Goal: Find specific fact: Find specific fact

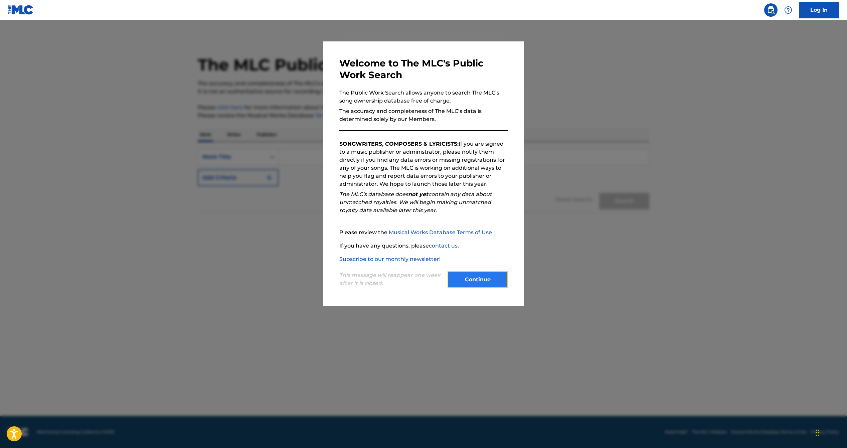
click at [454, 276] on button "Continue" at bounding box center [477, 279] width 60 height 17
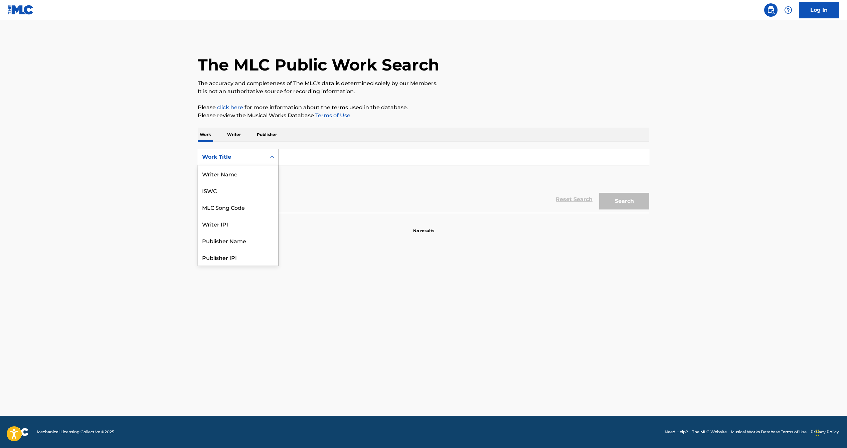
click at [268, 156] on div "Search Form" at bounding box center [272, 157] width 12 height 12
drag, startPoint x: 263, startPoint y: 171, endPoint x: 273, endPoint y: 167, distance: 10.5
click at [263, 171] on div "MLC Song Code" at bounding box center [238, 173] width 80 height 17
click at [295, 157] on input "Search Form" at bounding box center [464, 157] width 370 height 16
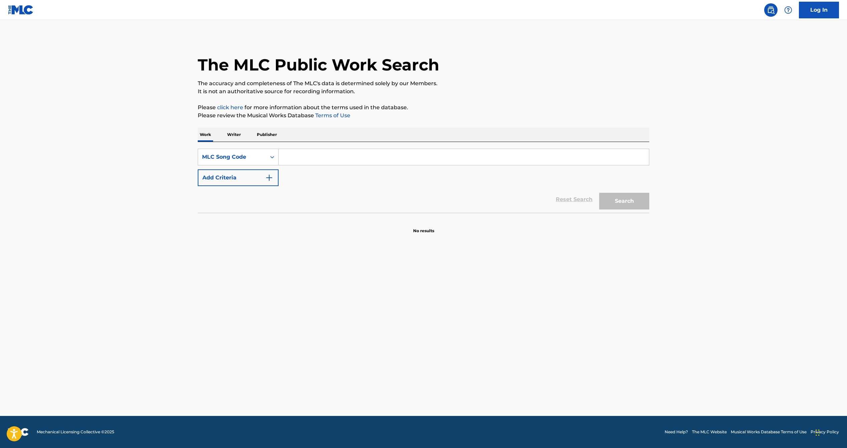
paste input "P9082U"
click at [617, 203] on button "Search" at bounding box center [624, 201] width 50 height 17
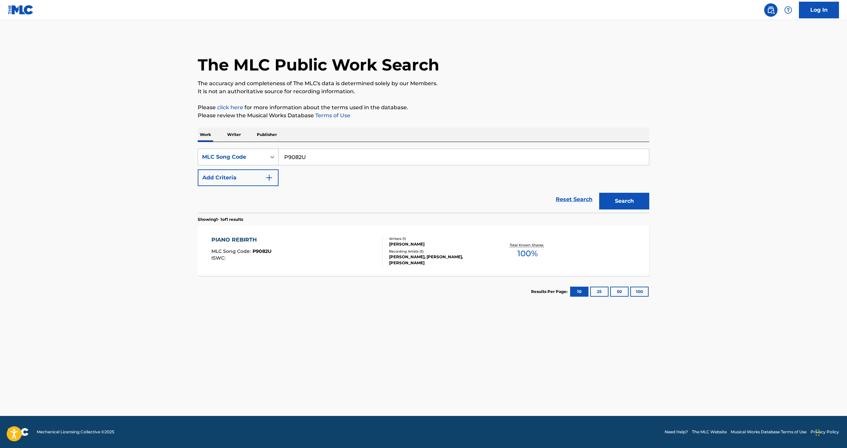
drag, startPoint x: 313, startPoint y: 155, endPoint x: 231, endPoint y: 153, distance: 82.2
click at [233, 154] on div "SearchWithCriteria075819ba-99a9-4346-8337-6a797eaf681d MLC Song Code P9082U" at bounding box center [423, 157] width 451 height 17
paste input "Z3840L"
type input "Z3840L"
click at [615, 198] on button "Search" at bounding box center [624, 201] width 50 height 17
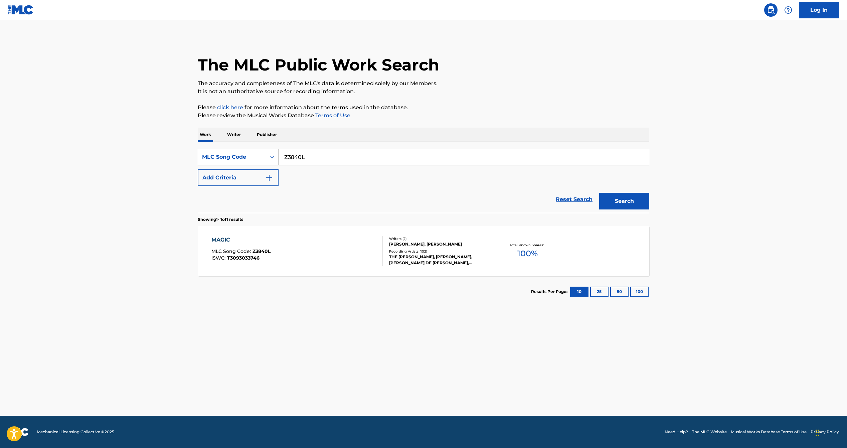
click at [535, 251] on span "100 %" at bounding box center [527, 253] width 20 height 12
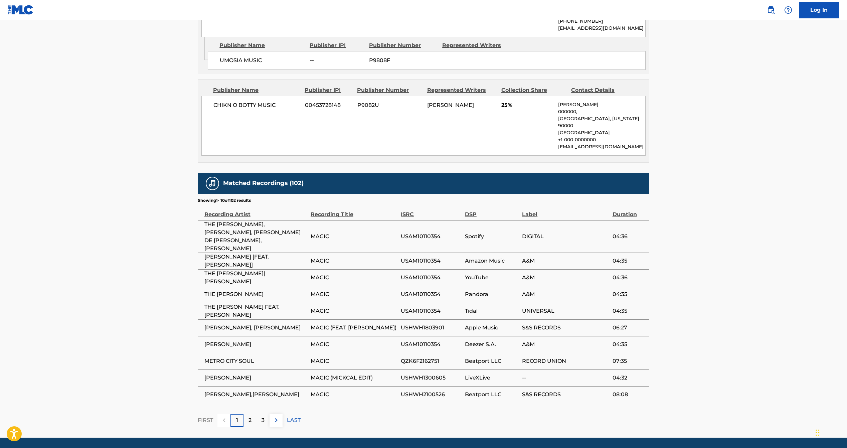
scroll to position [563, 0]
